Goal: Information Seeking & Learning: Learn about a topic

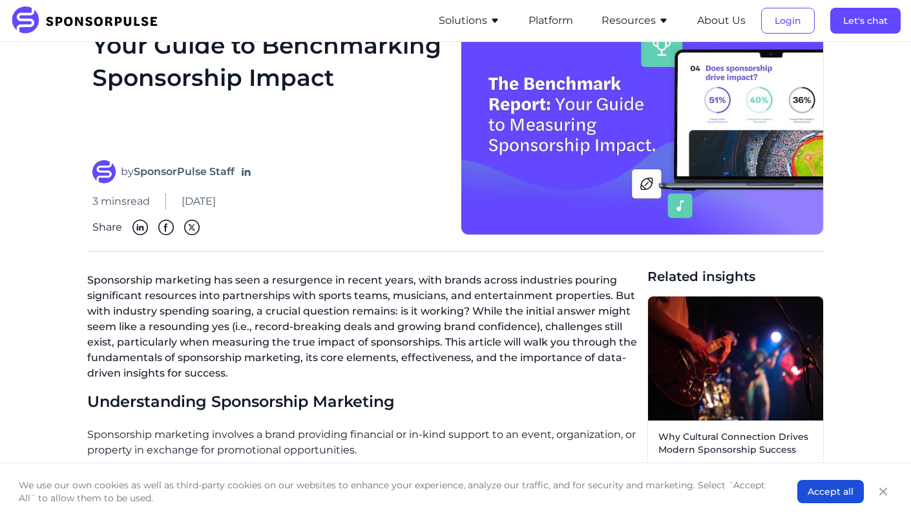
scroll to position [89, 0]
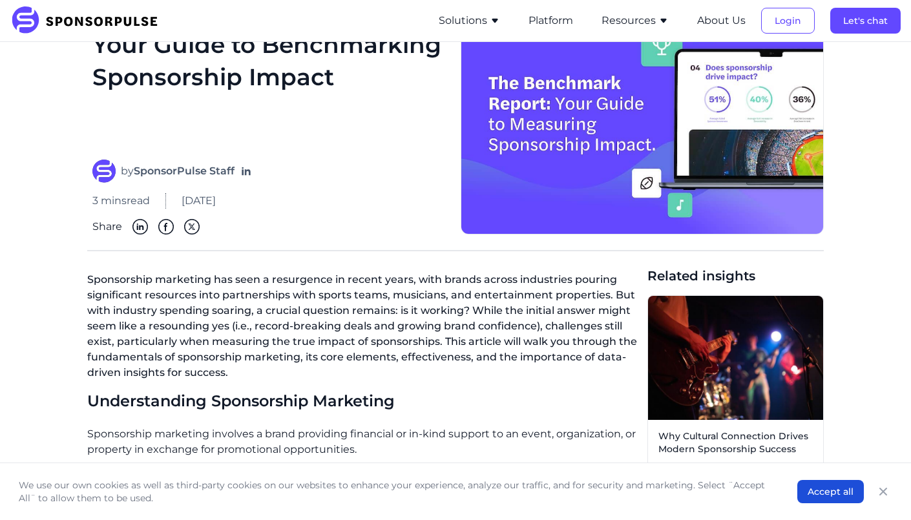
click at [567, 158] on img at bounding box center [642, 113] width 363 height 243
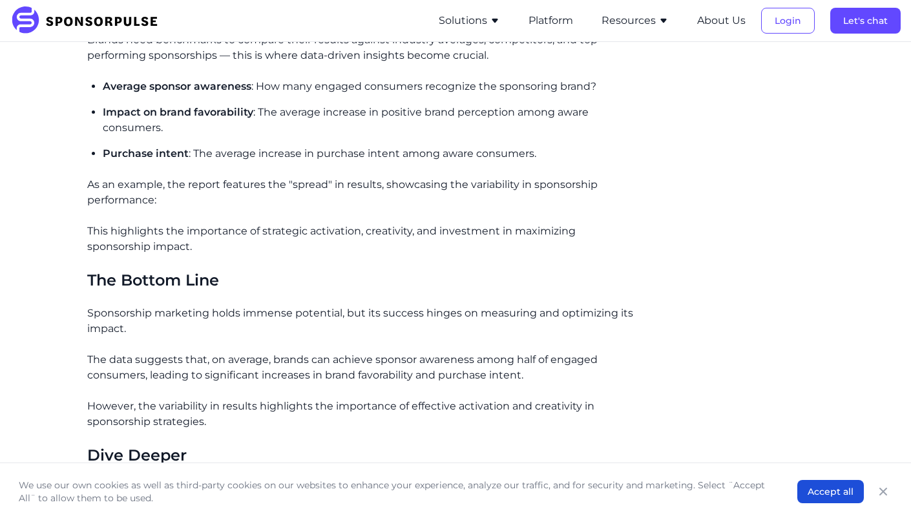
scroll to position [1456, 0]
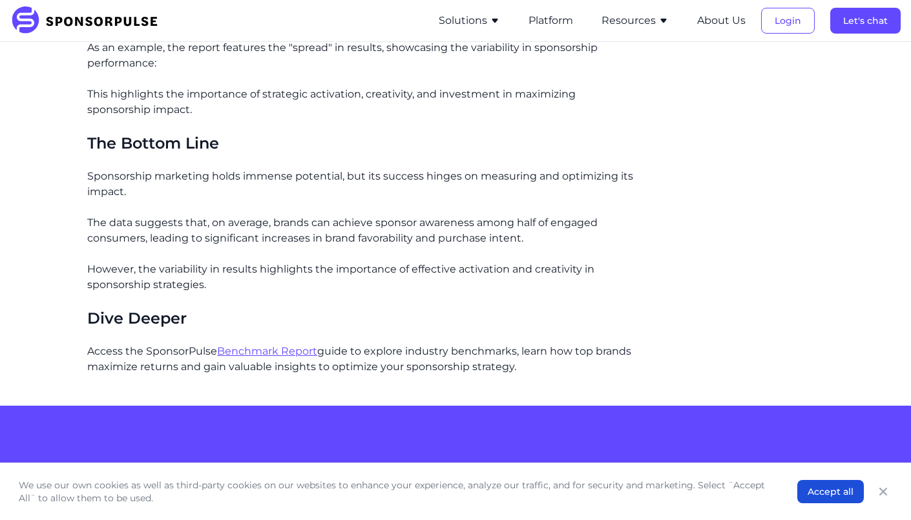
click at [286, 348] on link "Benchmark Report" at bounding box center [267, 351] width 100 height 12
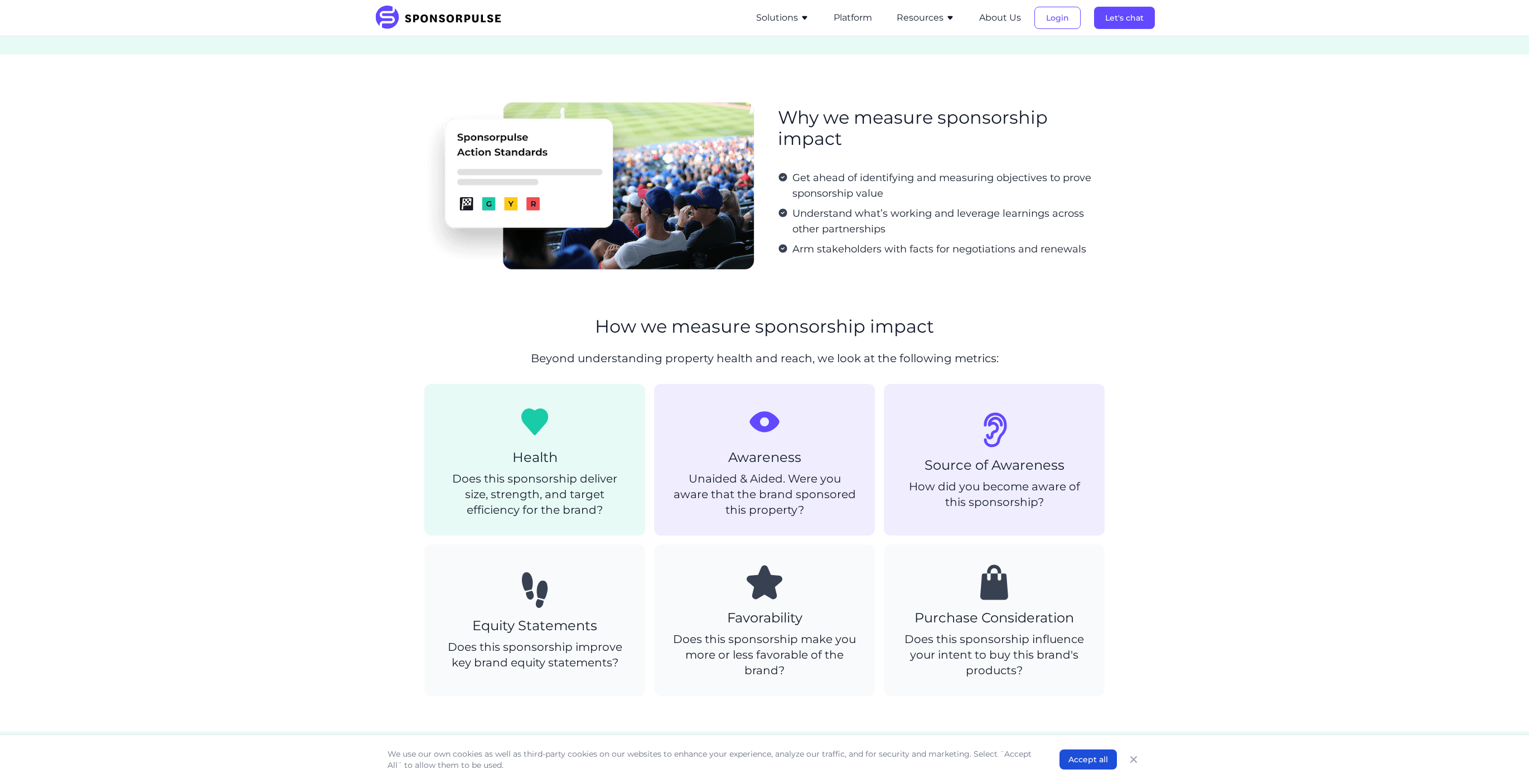
scroll to position [279, 0]
click at [1253, 267] on section "Why we measure sponsorship impact Get ahead of identifying and measuring object…" at bounding box center [764, 186] width 1529 height 261
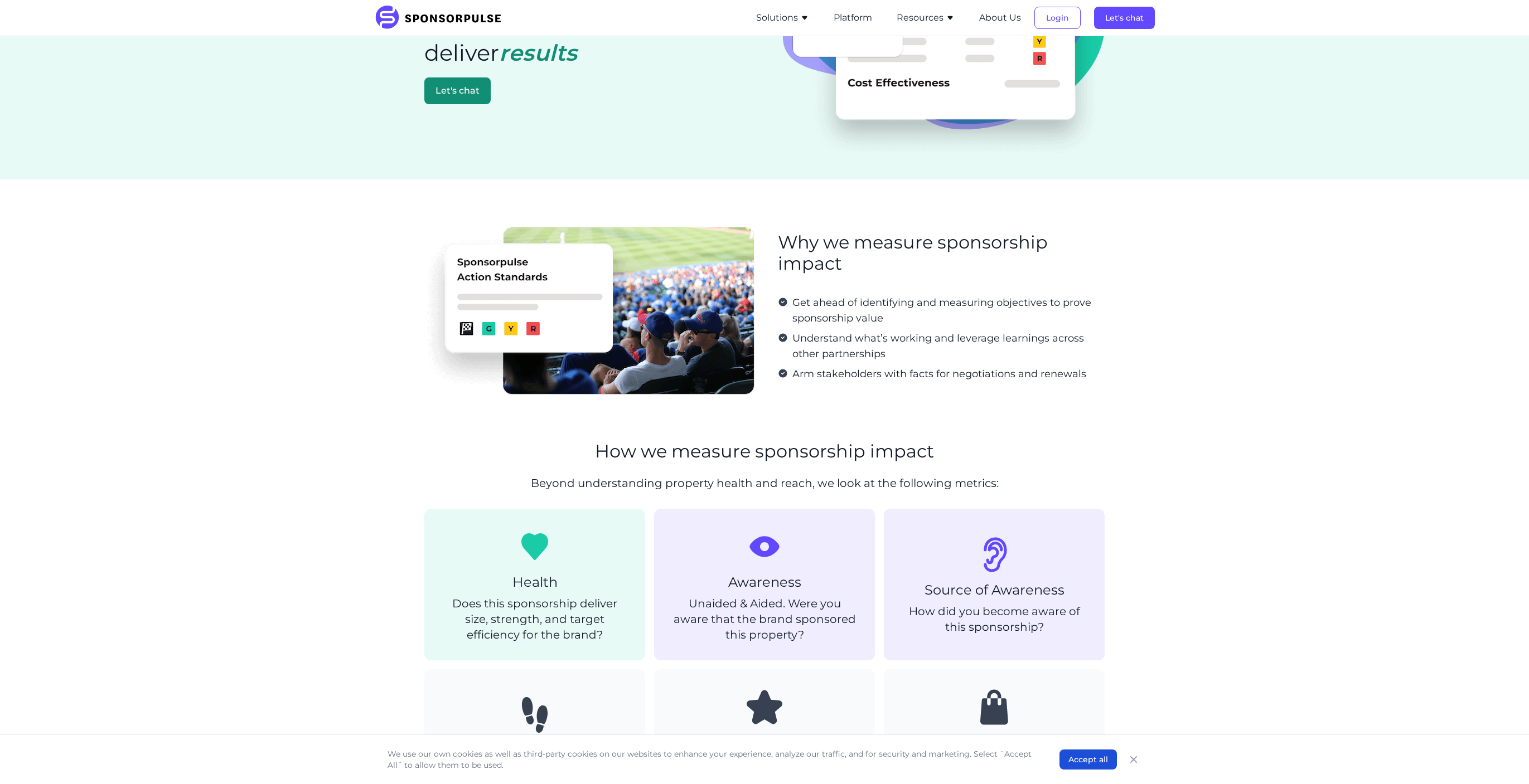
scroll to position [155, 0]
drag, startPoint x: 1232, startPoint y: 316, endPoint x: 1238, endPoint y: 311, distance: 7.8
click at [1231, 313] on section "Why we measure sponsorship impact Get ahead of identifying and measuring object…" at bounding box center [764, 310] width 1529 height 261
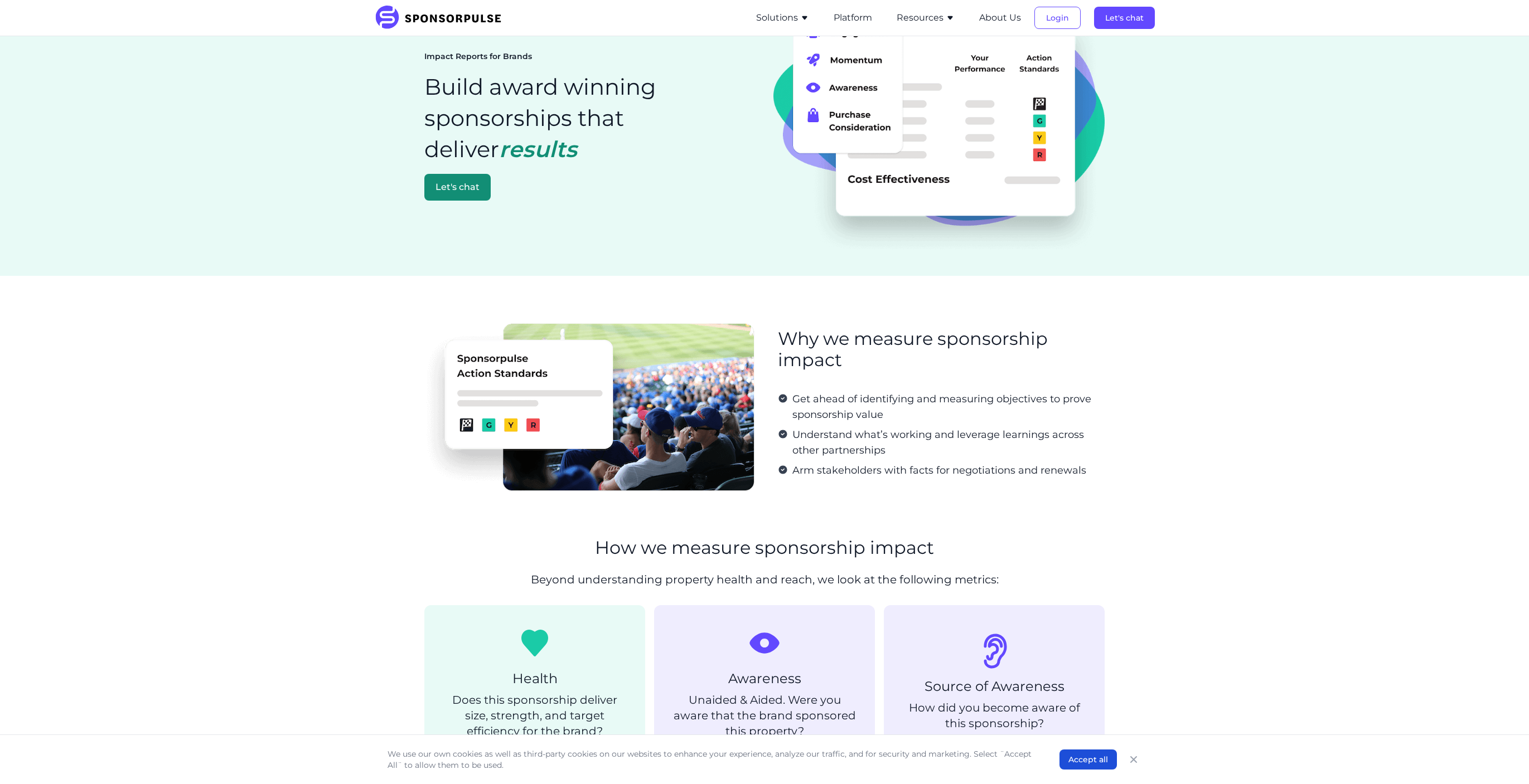
scroll to position [0, 0]
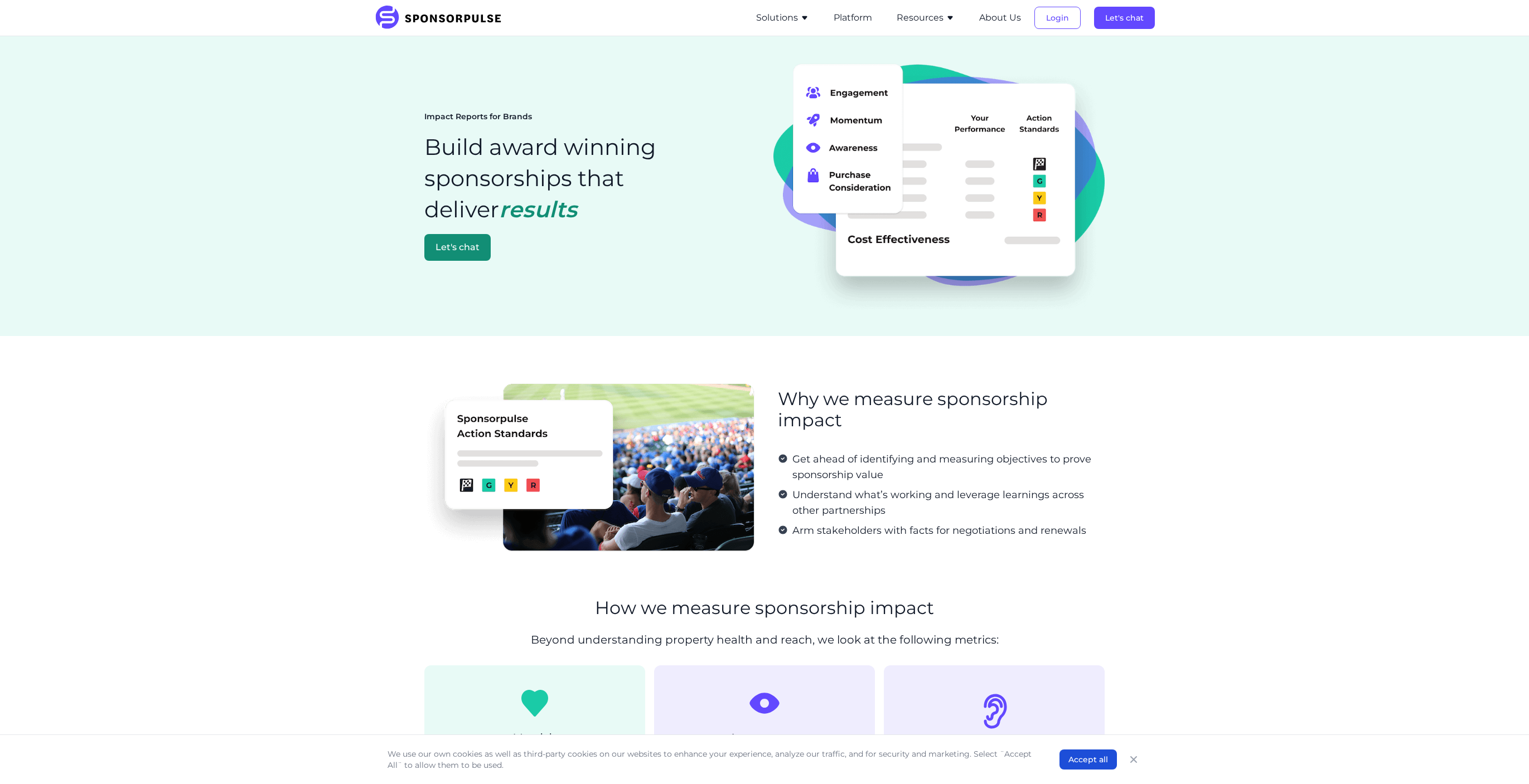
click at [1233, 439] on section "Why we measure sponsorship impact Get ahead of identifying and measuring object…" at bounding box center [764, 467] width 1529 height 261
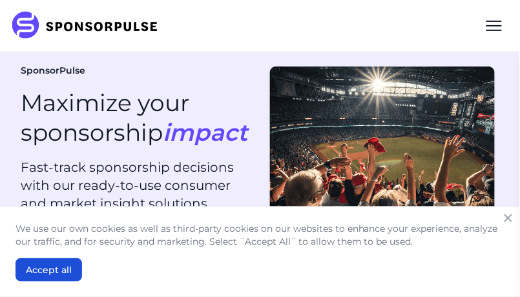
scroll to position [66, 0]
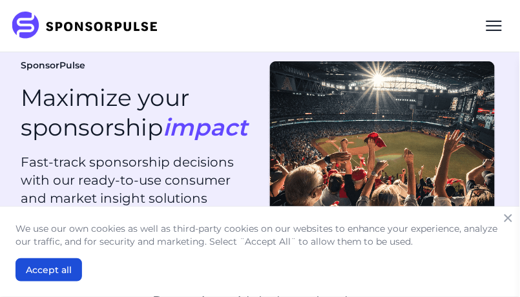
click at [313, 39] on div "SponsorPulse Solutions For Brands Overview Discover data-driven sponsorship ins…" at bounding box center [259, 25] width 499 height 31
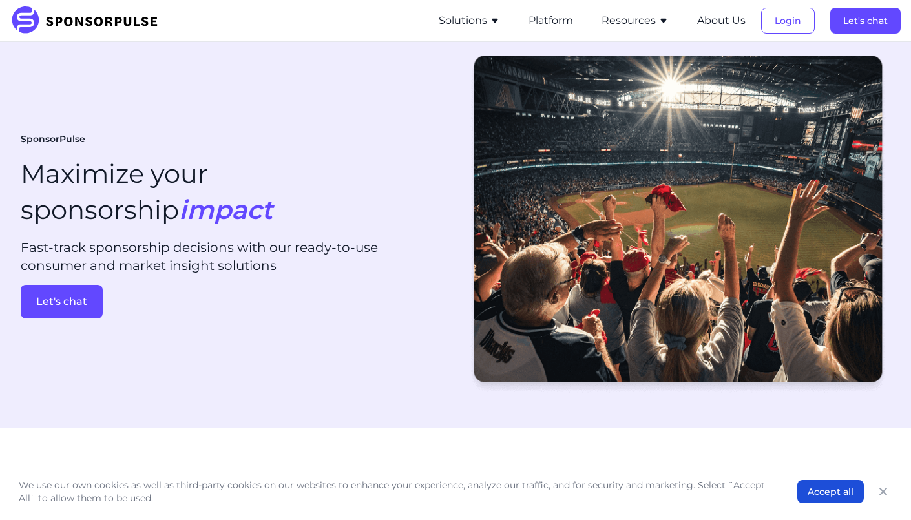
click at [520, 44] on div "SponsorPulse Maximize your sponsorship impact Fast-track sponsorship decisions …" at bounding box center [456, 226] width 870 height 364
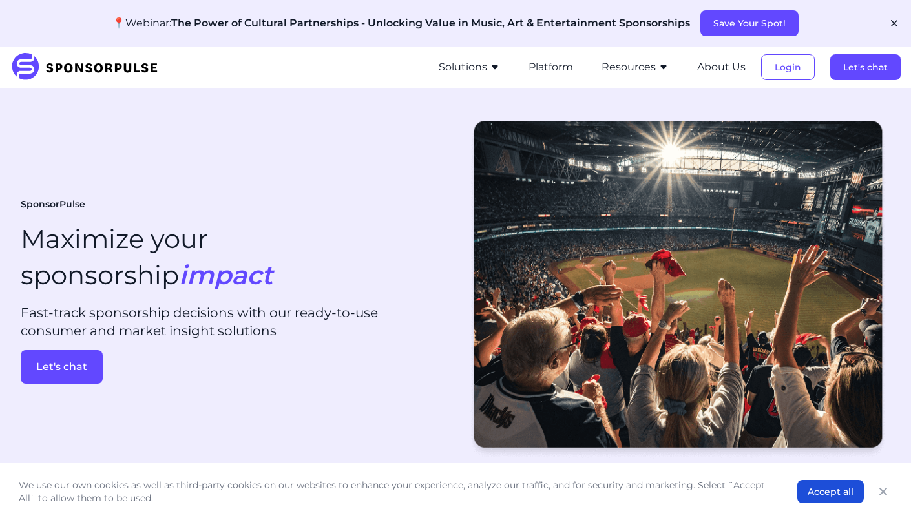
scroll to position [0, 0]
click at [520, 69] on button "Login" at bounding box center [788, 67] width 54 height 26
